Goal: Task Accomplishment & Management: Use online tool/utility

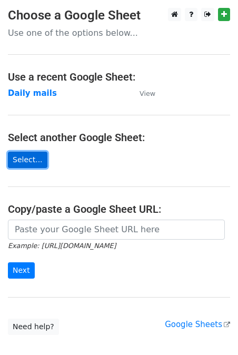
click at [27, 164] on link "Select..." at bounding box center [27, 160] width 39 height 16
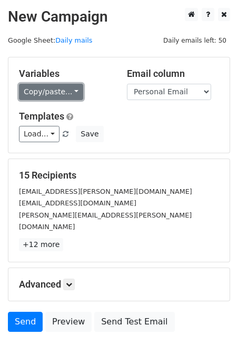
click at [48, 97] on link "Copy/paste..." at bounding box center [51, 92] width 64 height 16
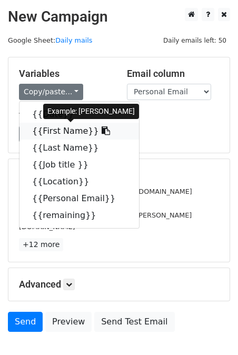
click at [60, 131] on link "{{First Name}}" at bounding box center [79, 131] width 120 height 17
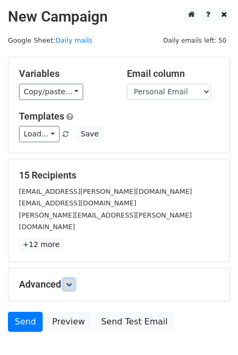
click at [68, 281] on icon at bounding box center [69, 284] width 6 height 6
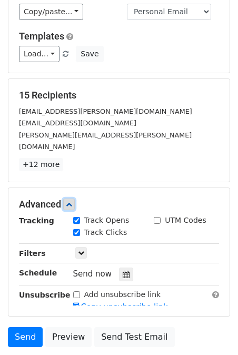
scroll to position [157, 0]
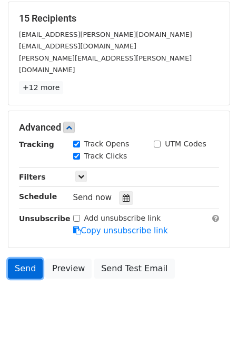
click at [23, 259] on link "Send" at bounding box center [25, 269] width 35 height 20
